Goal: Communication & Community: Connect with others

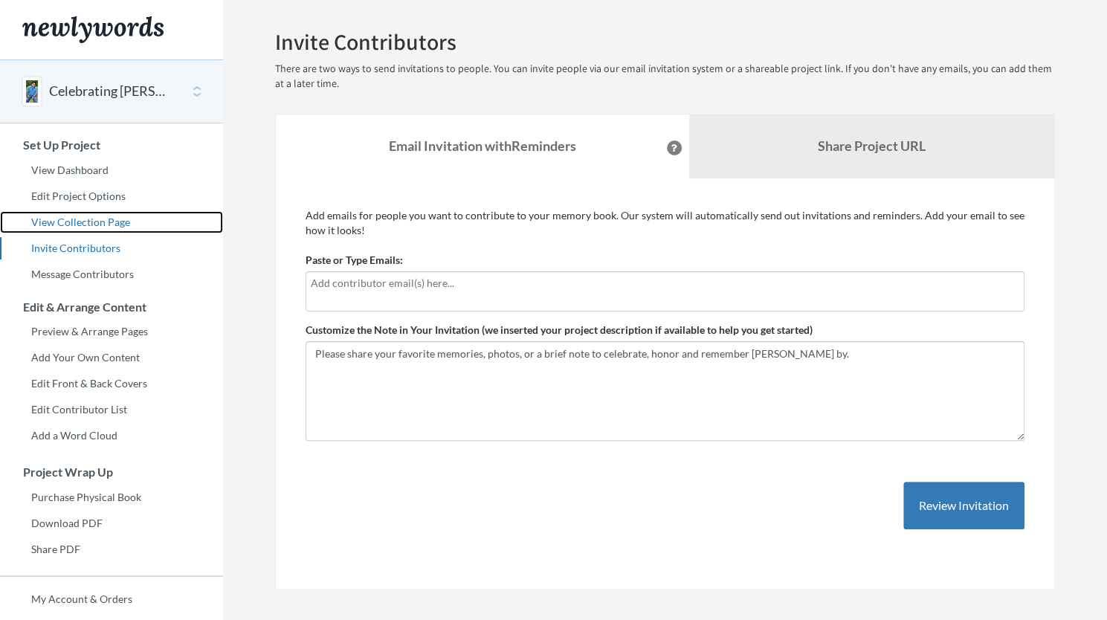
click at [82, 222] on link "View Collection Page" at bounding box center [111, 222] width 223 height 22
click at [410, 294] on div at bounding box center [665, 291] width 719 height 40
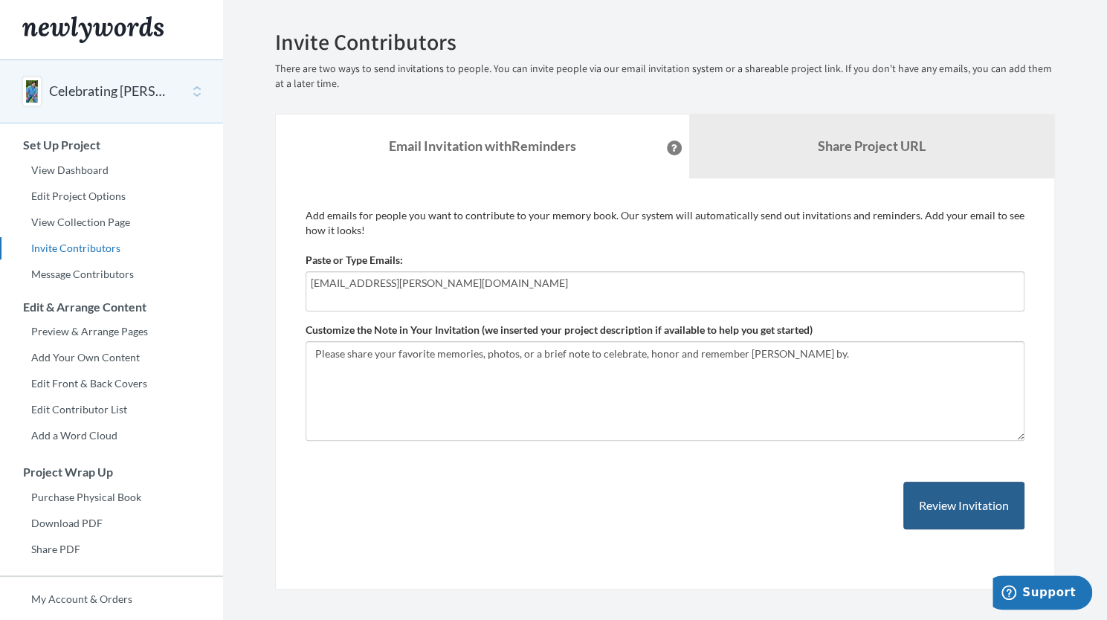
type input "[EMAIL_ADDRESS][PERSON_NAME][DOMAIN_NAME]"
click at [951, 522] on button "Review Invitation" at bounding box center [963, 506] width 121 height 48
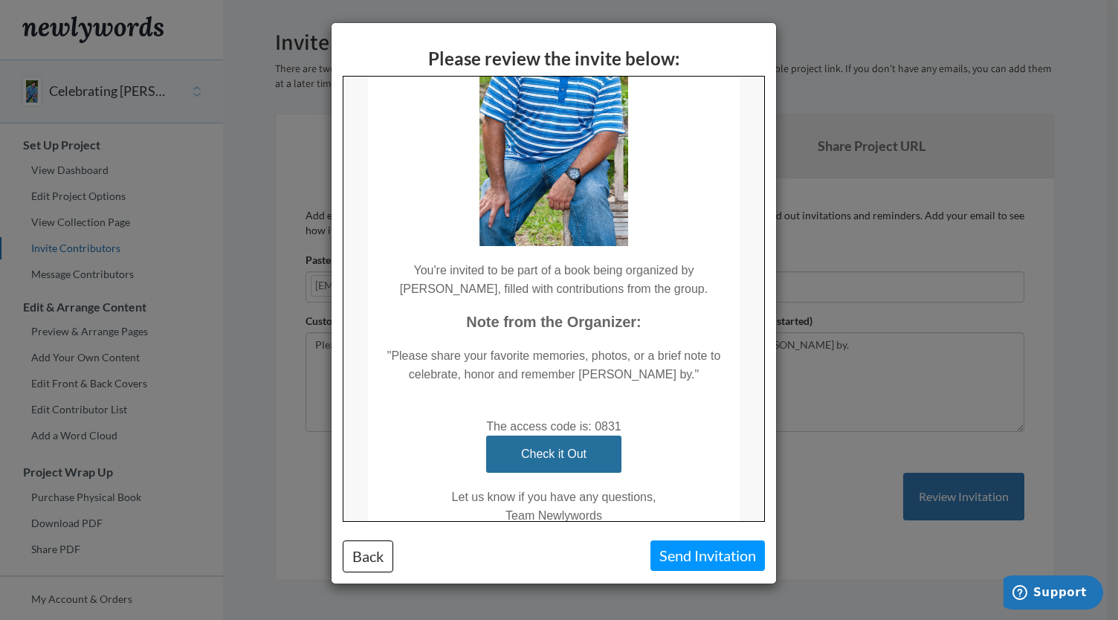
scroll to position [202, 0]
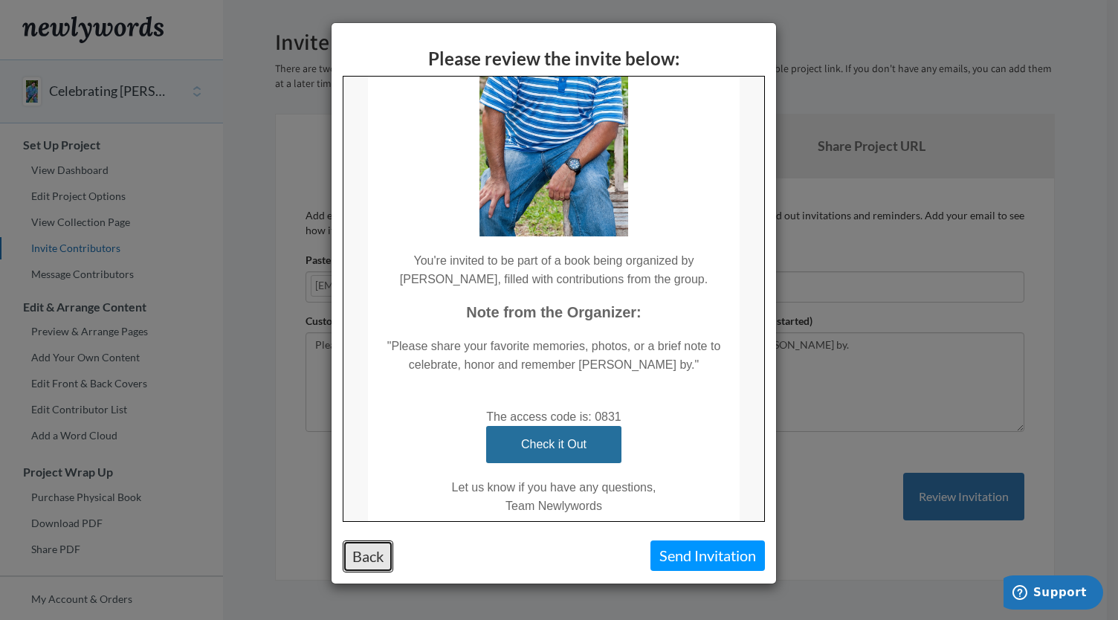
click at [372, 560] on button "Back" at bounding box center [368, 557] width 51 height 32
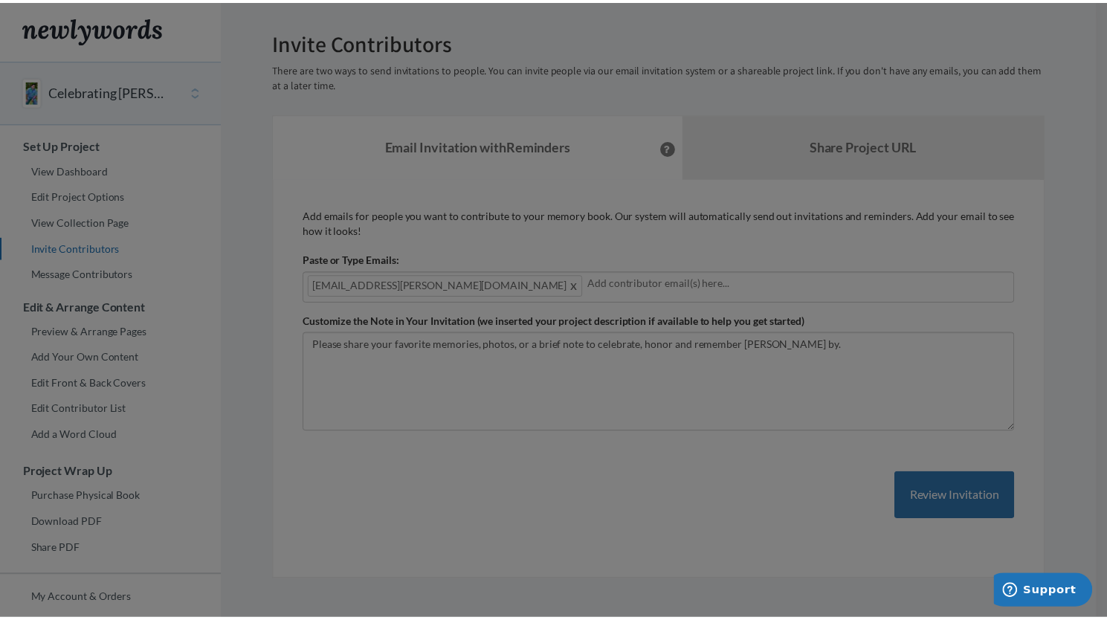
scroll to position [0, 0]
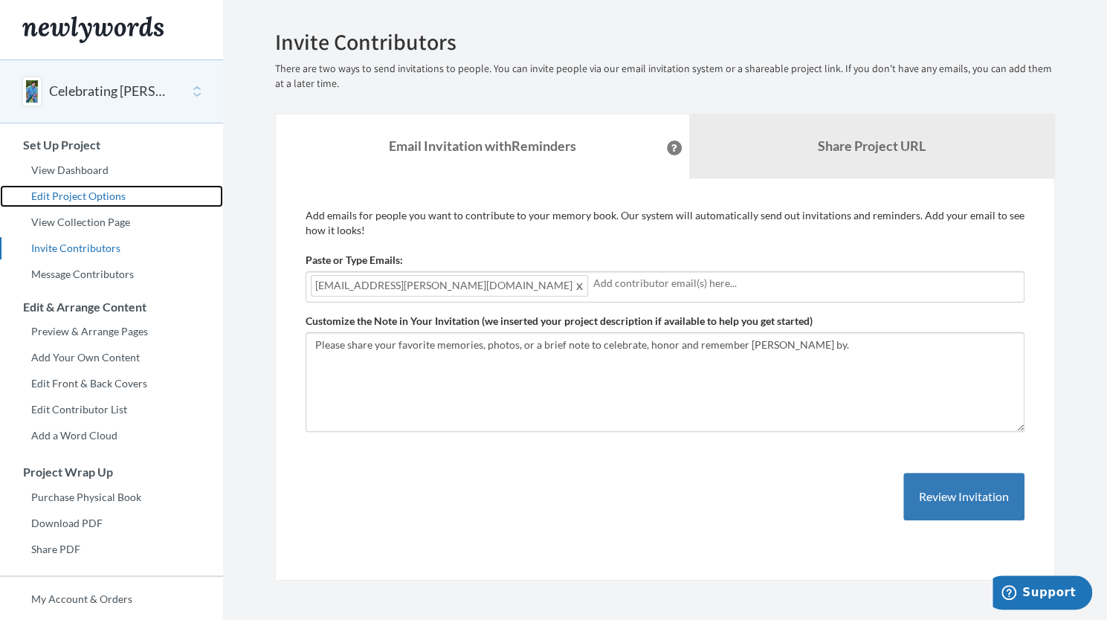
click at [105, 202] on link "Edit Project Options" at bounding box center [111, 196] width 223 height 22
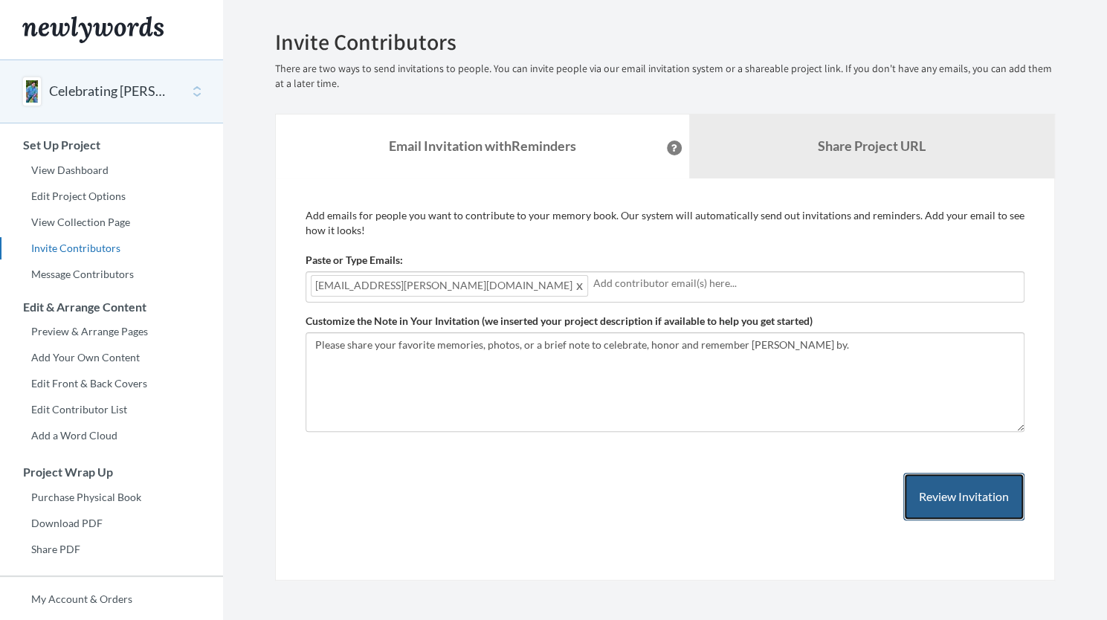
click at [983, 505] on button "Review Invitation" at bounding box center [963, 497] width 121 height 48
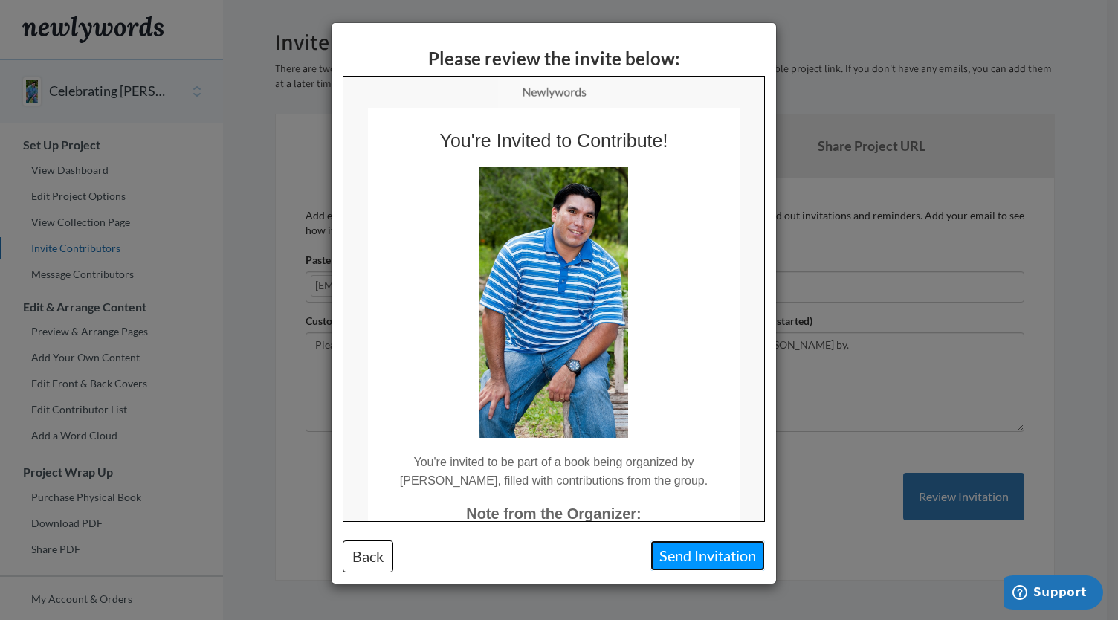
click at [723, 558] on button "Send Invitation" at bounding box center [708, 556] width 115 height 30
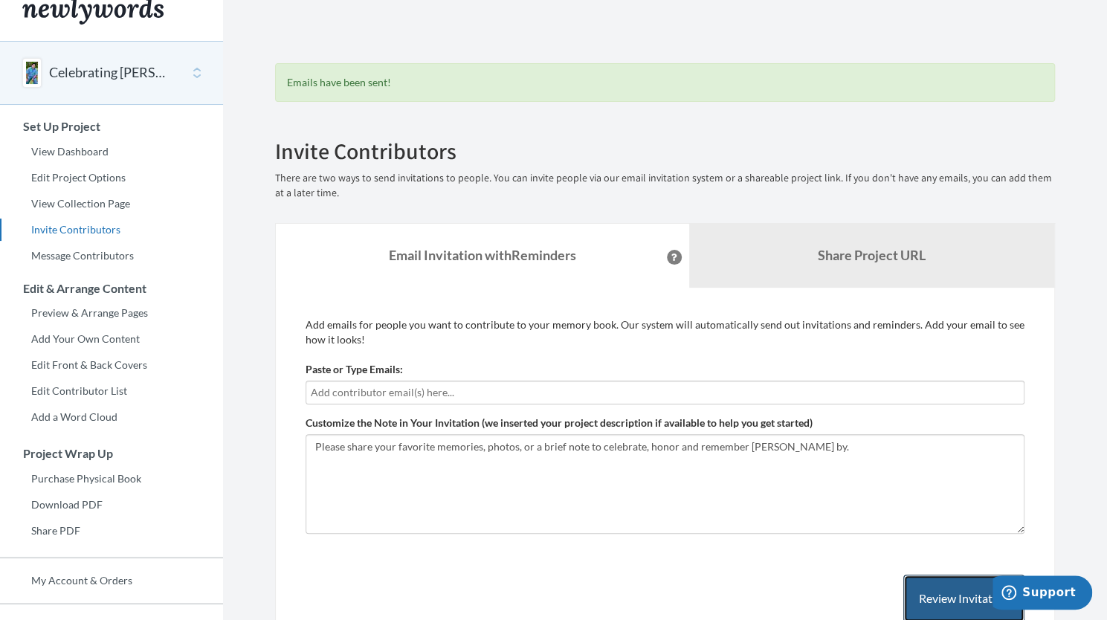
scroll to position [18, 0]
click at [667, 251] on button at bounding box center [674, 258] width 15 height 15
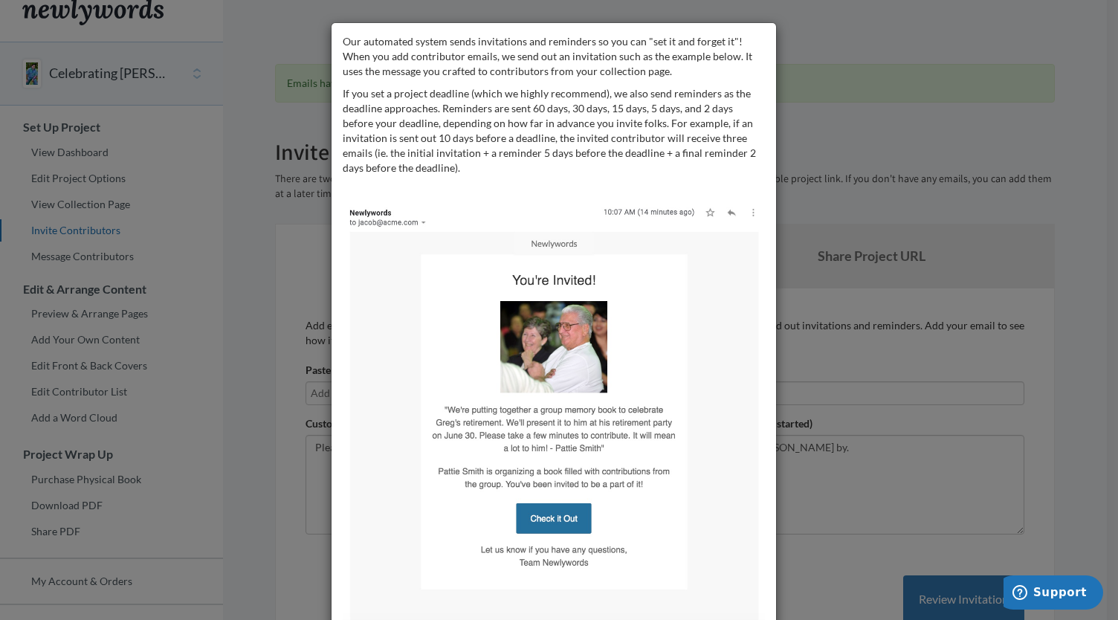
click at [844, 98] on div "Our automated system sends invitations and reminders so you can "set it and for…" at bounding box center [559, 310] width 1118 height 620
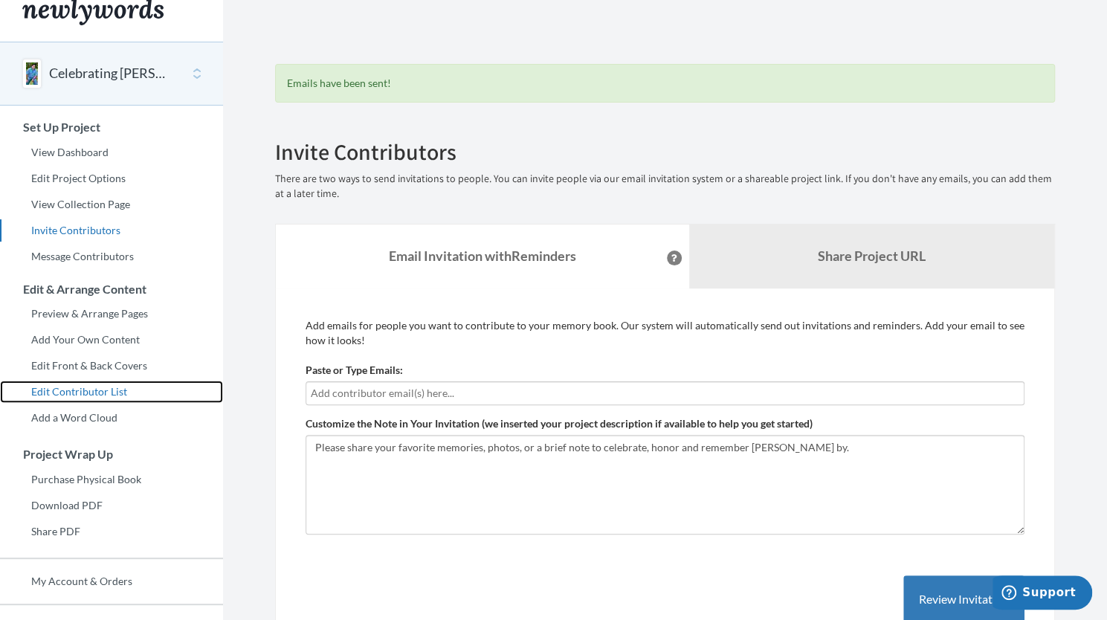
click at [98, 395] on link "Edit Contributor List" at bounding box center [111, 392] width 223 height 22
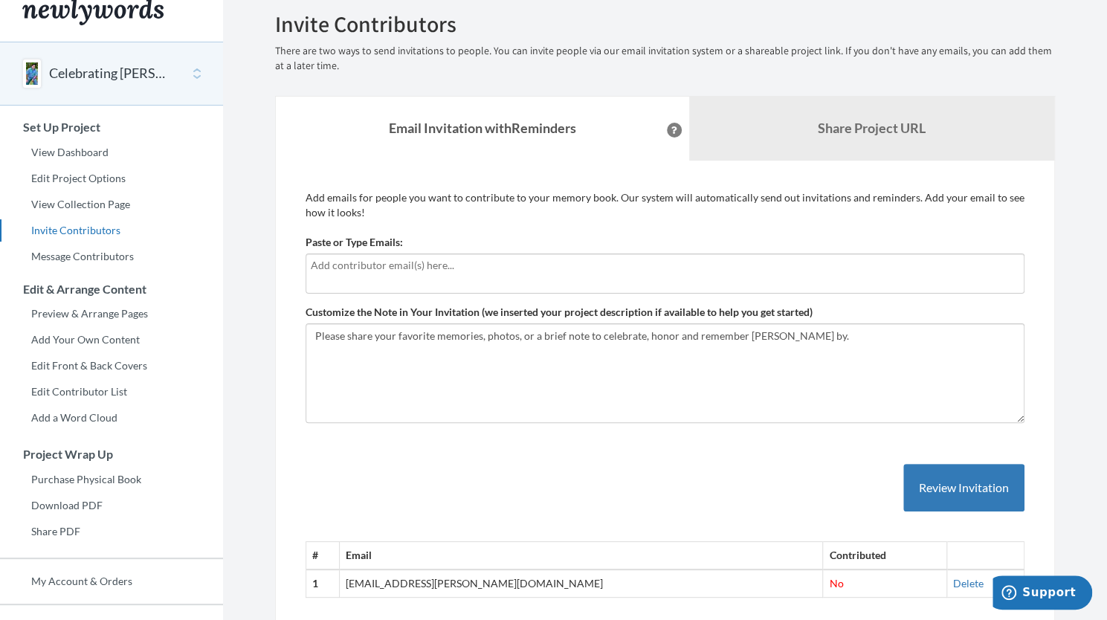
click at [671, 129] on icon at bounding box center [674, 129] width 6 height 7
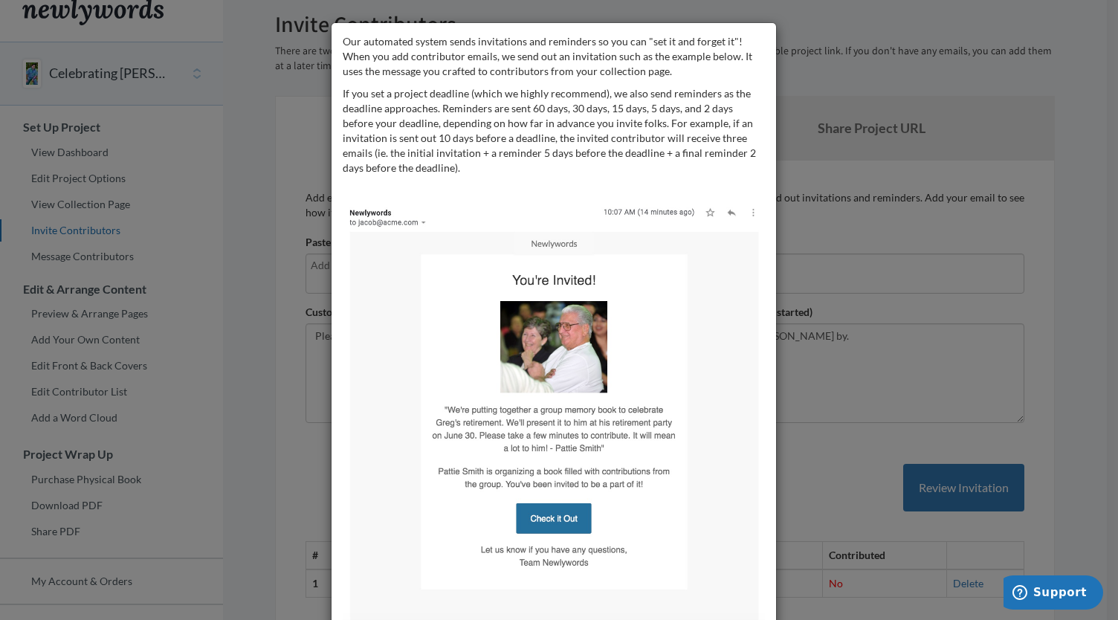
click at [883, 227] on div "Our automated system sends invitations and reminders so you can "set it and for…" at bounding box center [559, 310] width 1118 height 620
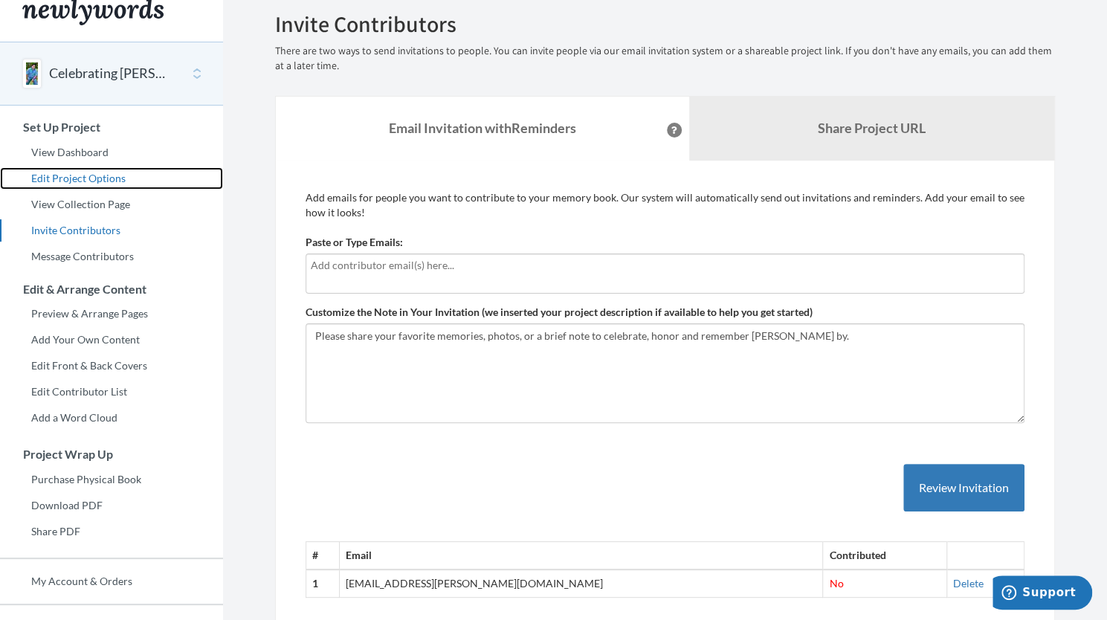
click at [75, 173] on link "Edit Project Options" at bounding box center [111, 178] width 223 height 22
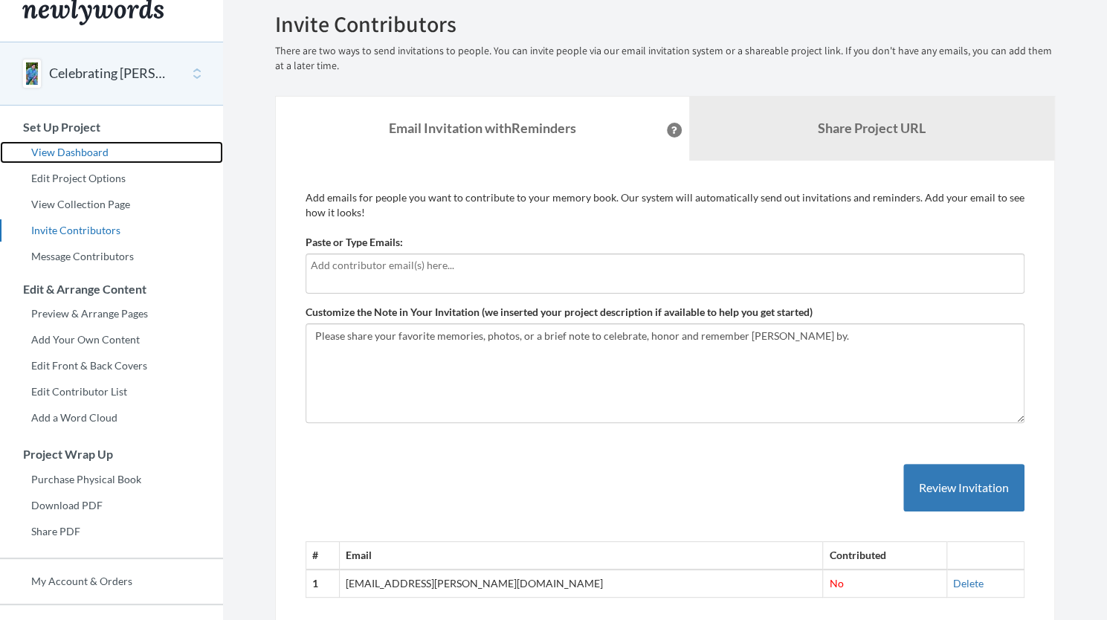
click at [86, 145] on link "View Dashboard" at bounding box center [111, 152] width 223 height 22
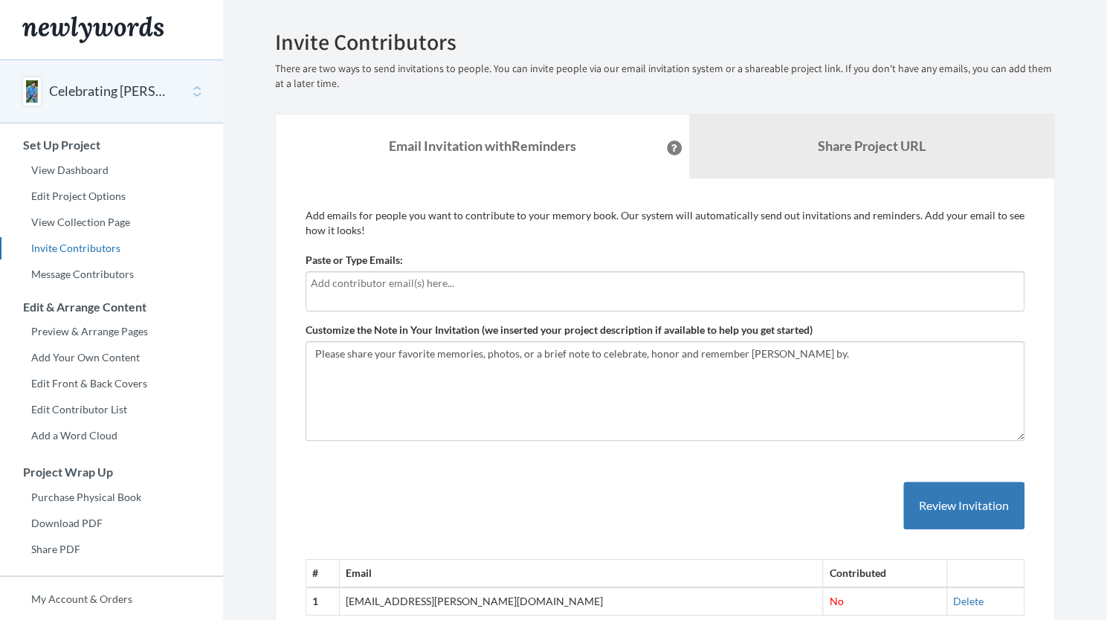
click at [400, 298] on div at bounding box center [665, 291] width 719 height 40
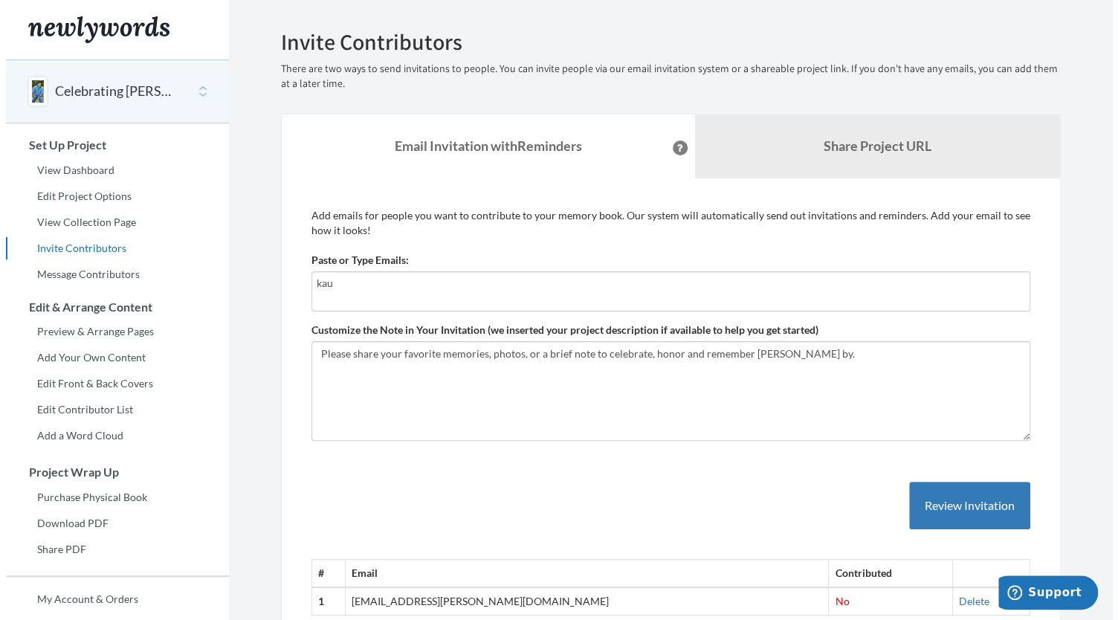
scroll to position [118, 0]
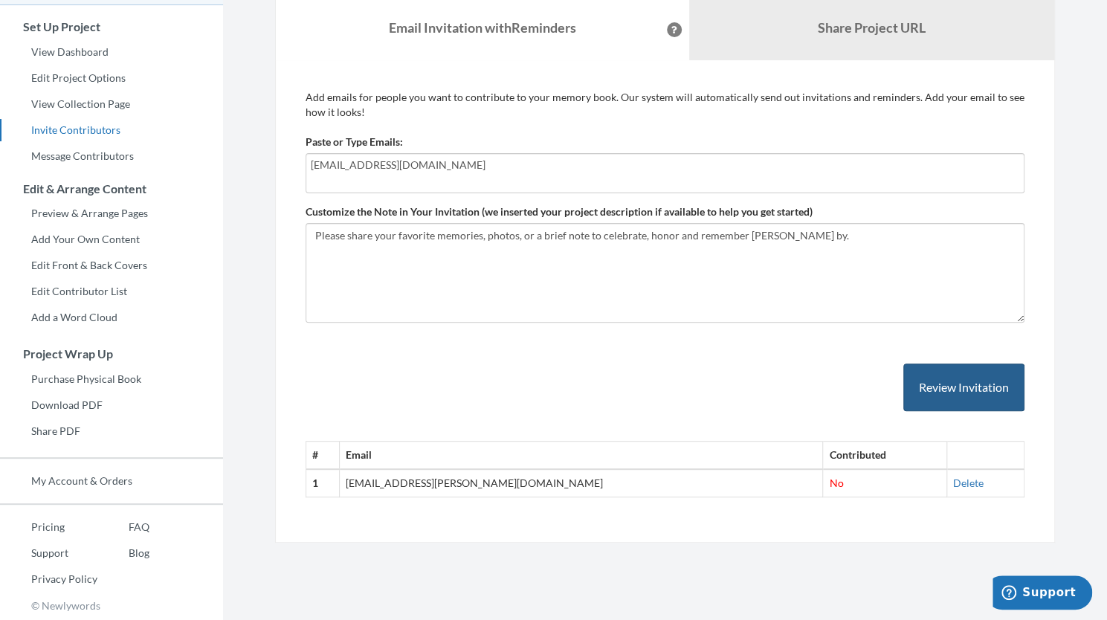
type input "kaushalgoradia@gmail.com"
click at [958, 397] on button "Review Invitation" at bounding box center [963, 388] width 121 height 48
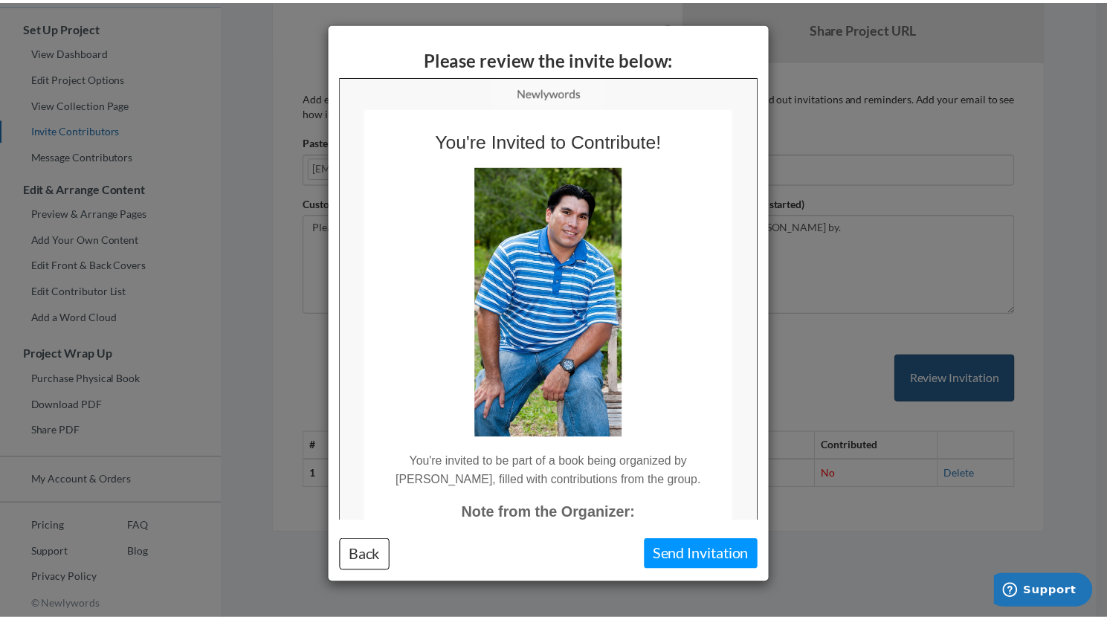
scroll to position [0, 0]
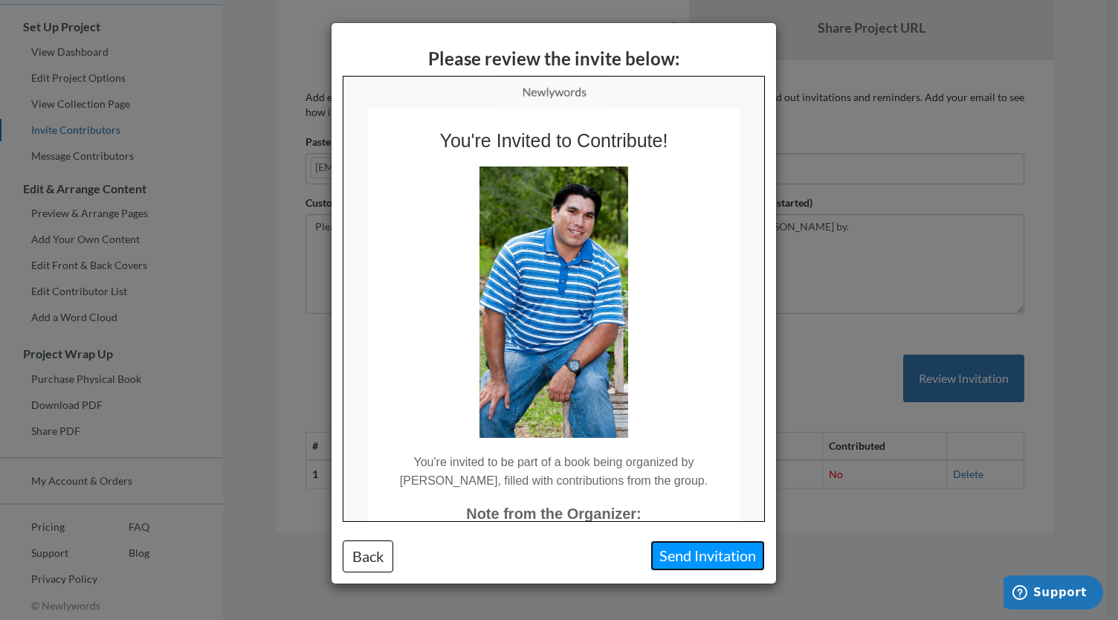
click at [703, 561] on button "Send Invitation" at bounding box center [708, 556] width 115 height 30
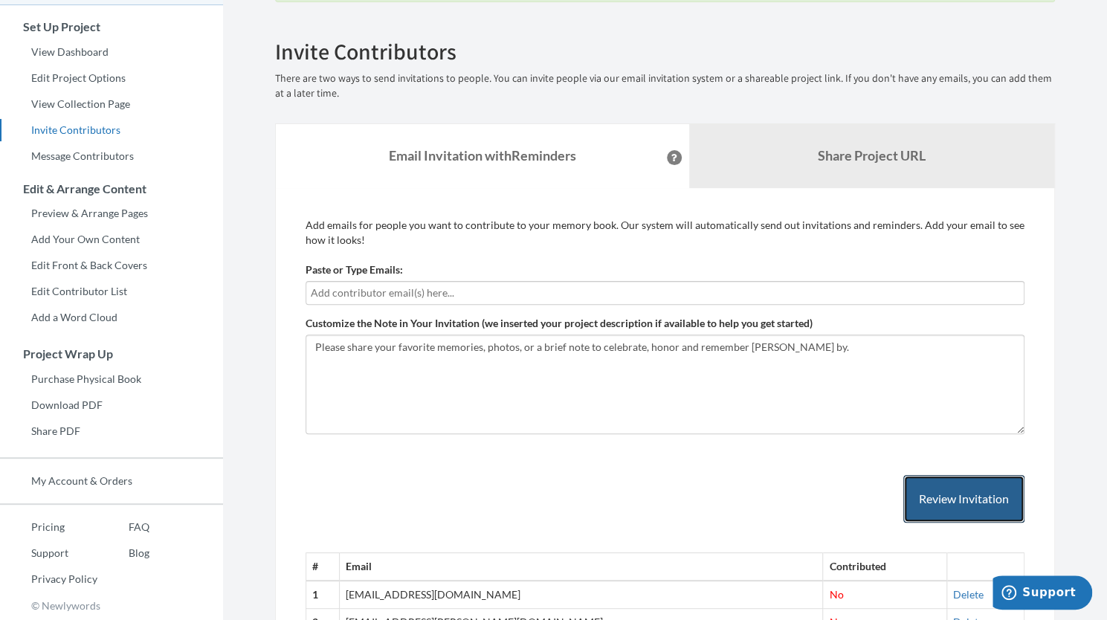
scroll to position [222, 0]
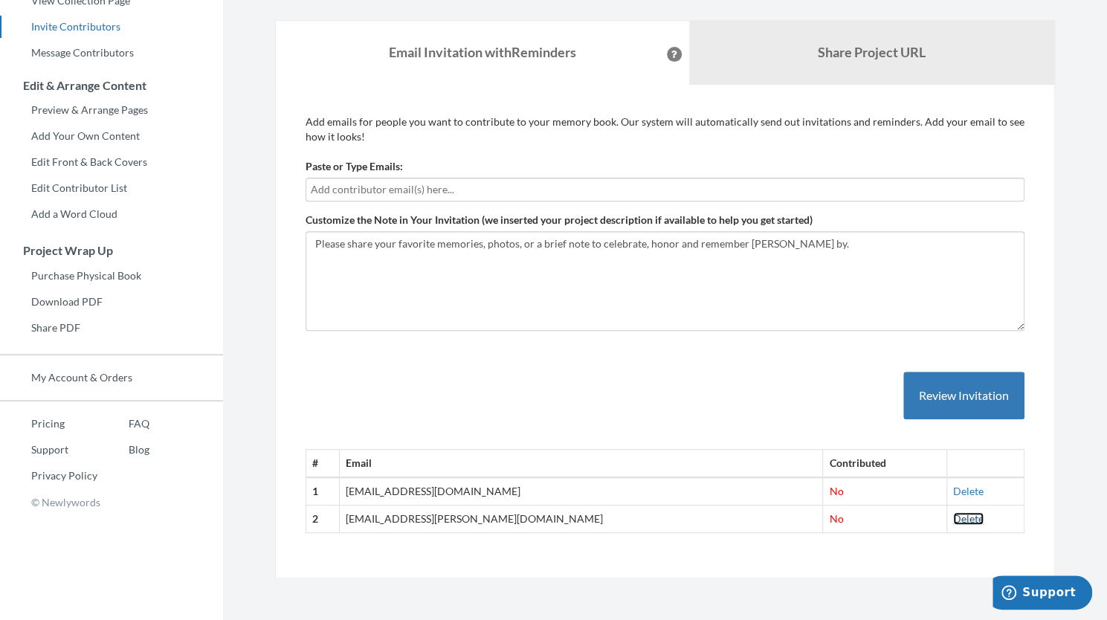
click at [953, 518] on link "Delete" at bounding box center [968, 518] width 30 height 13
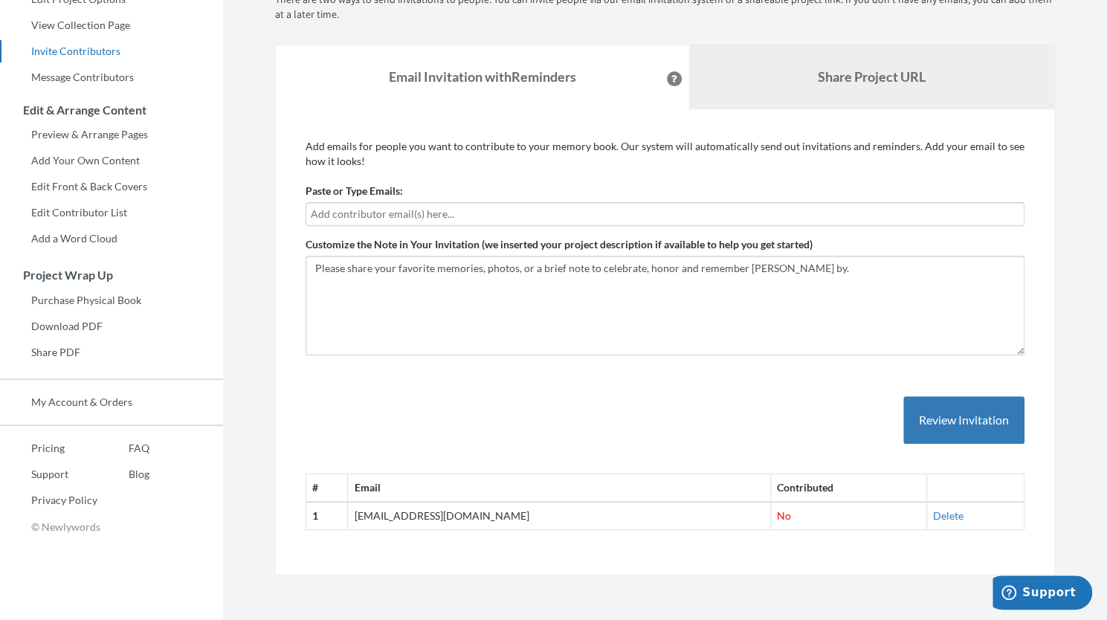
scroll to position [194, 0]
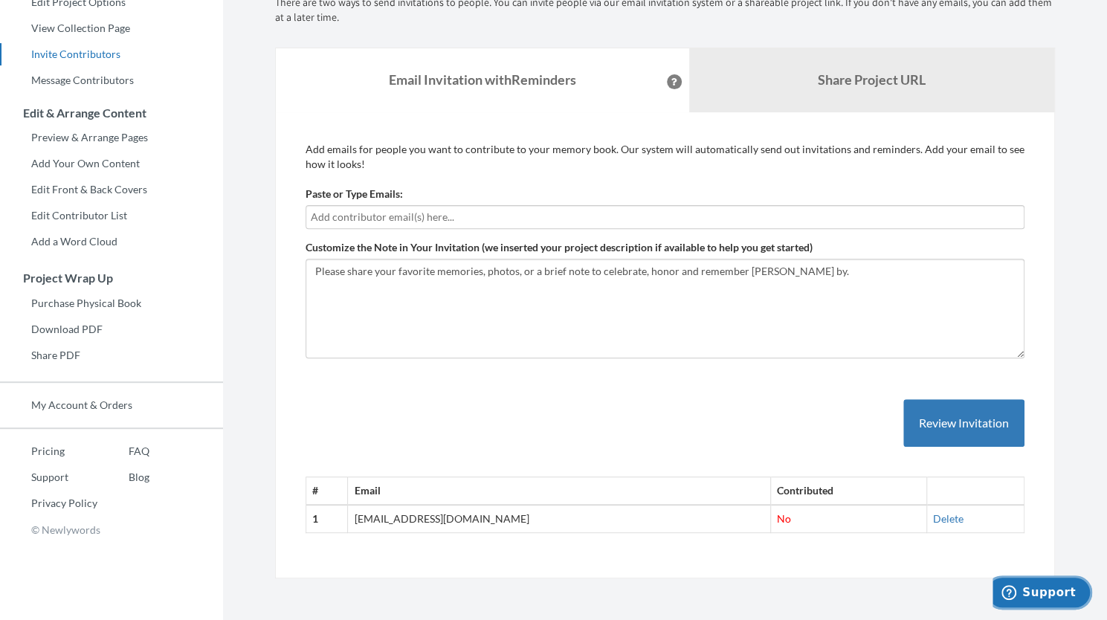
click at [1046, 588] on span "Support" at bounding box center [1049, 592] width 54 height 13
